Goal: Transaction & Acquisition: Purchase product/service

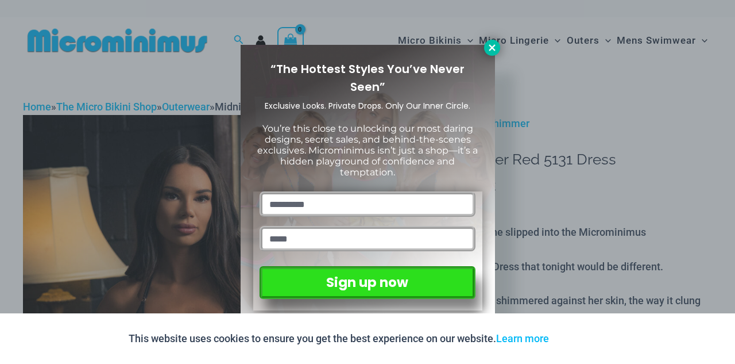
click at [487, 45] on icon at bounding box center [492, 48] width 10 height 10
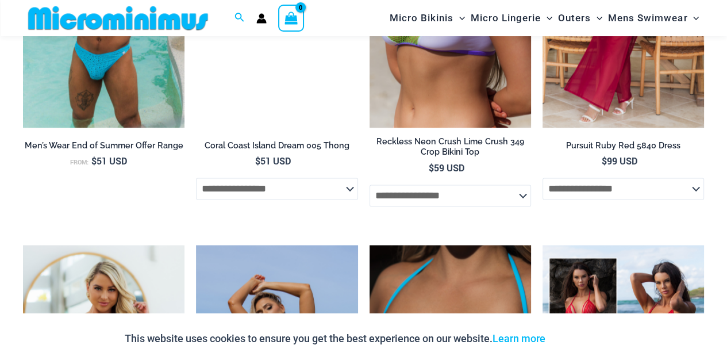
scroll to position [1394, 0]
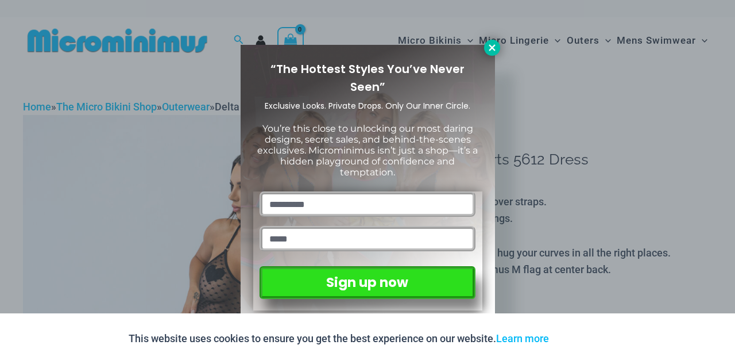
click at [490, 48] on icon at bounding box center [492, 48] width 10 height 10
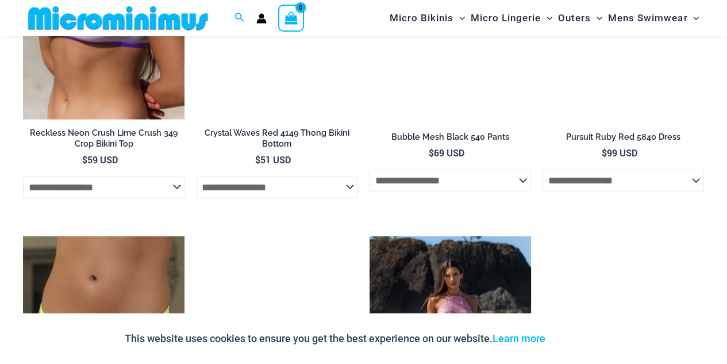
scroll to position [2186, 0]
